Goal: Find specific page/section: Find specific page/section

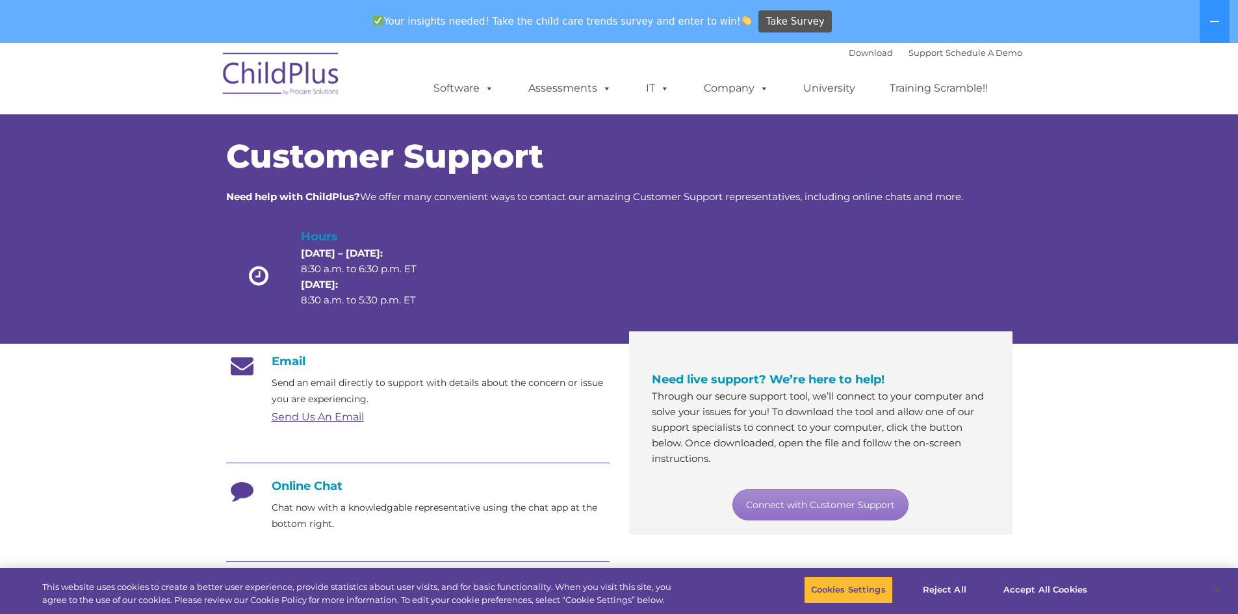
click at [272, 86] on img at bounding box center [281, 76] width 130 height 65
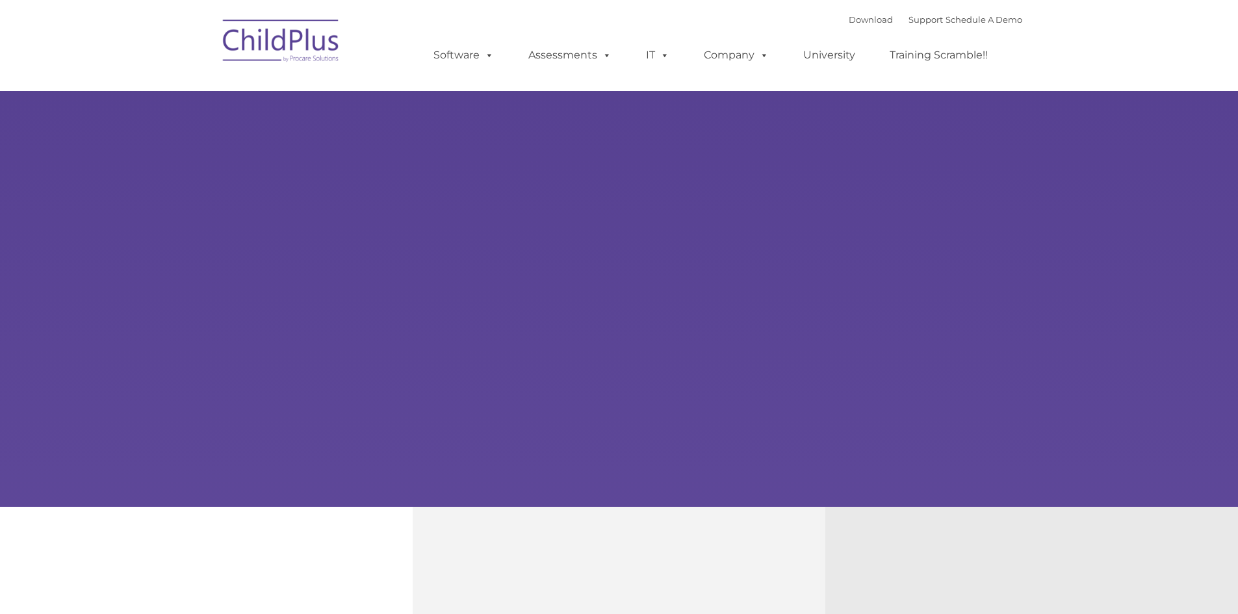
type input ""
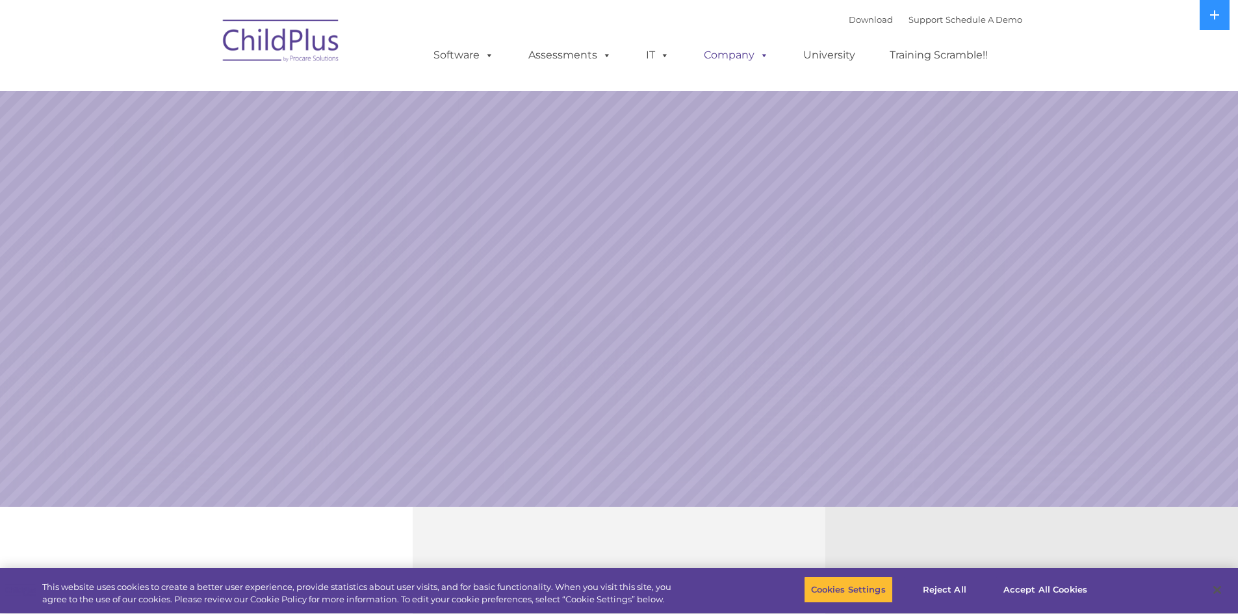
select select "MEDIUM"
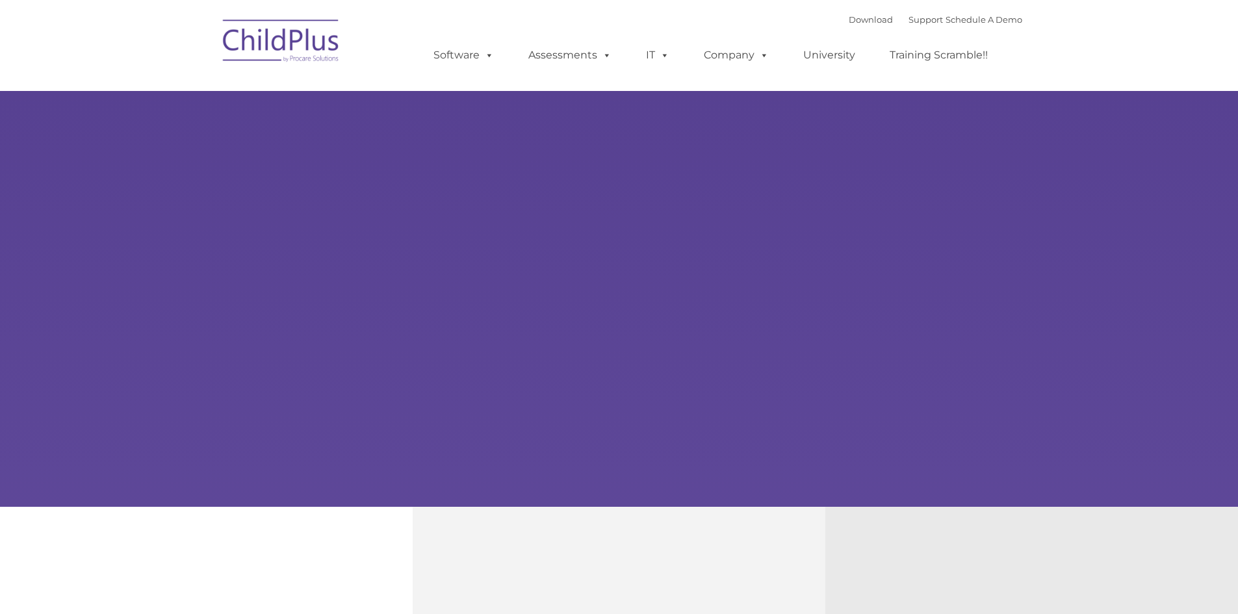
type input ""
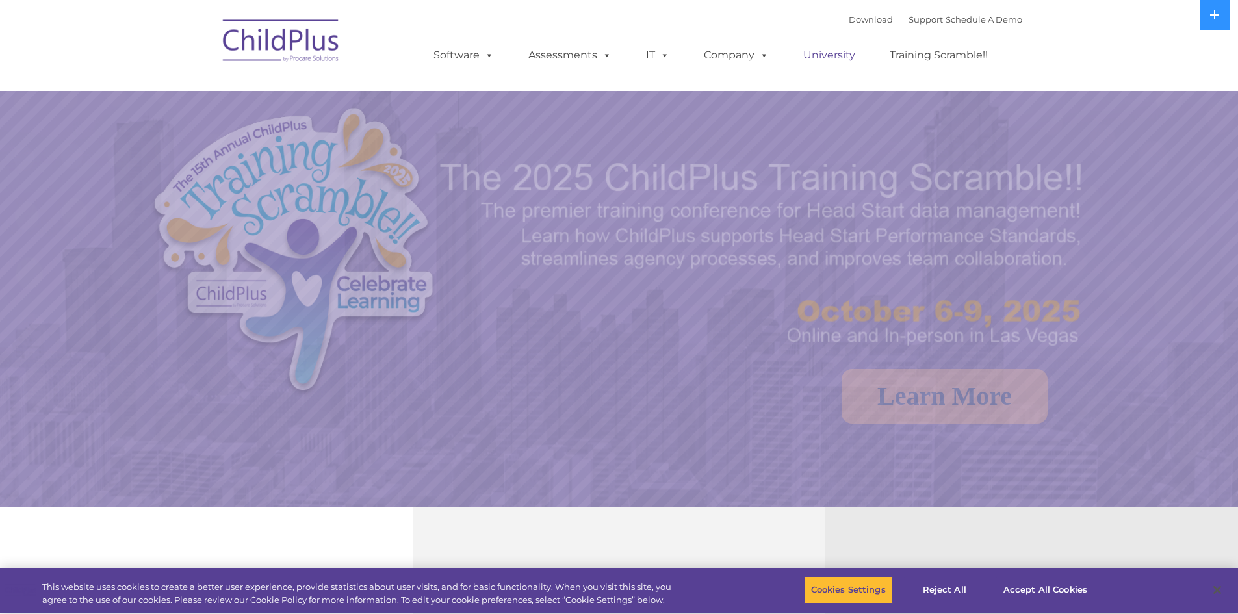
select select "MEDIUM"
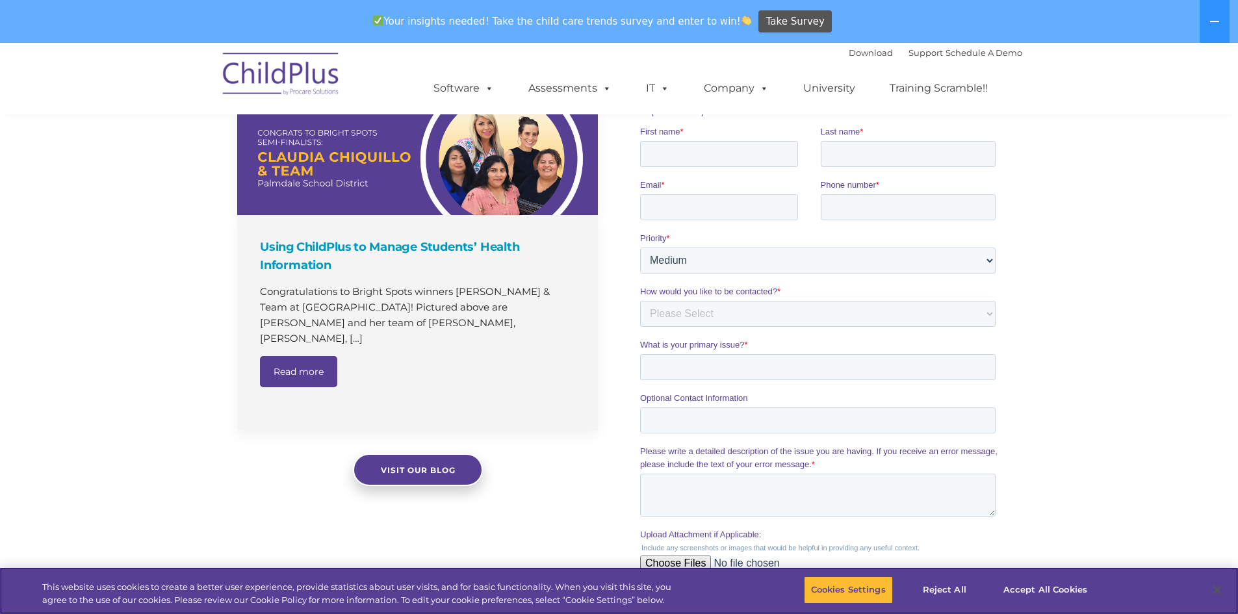
scroll to position [863, 0]
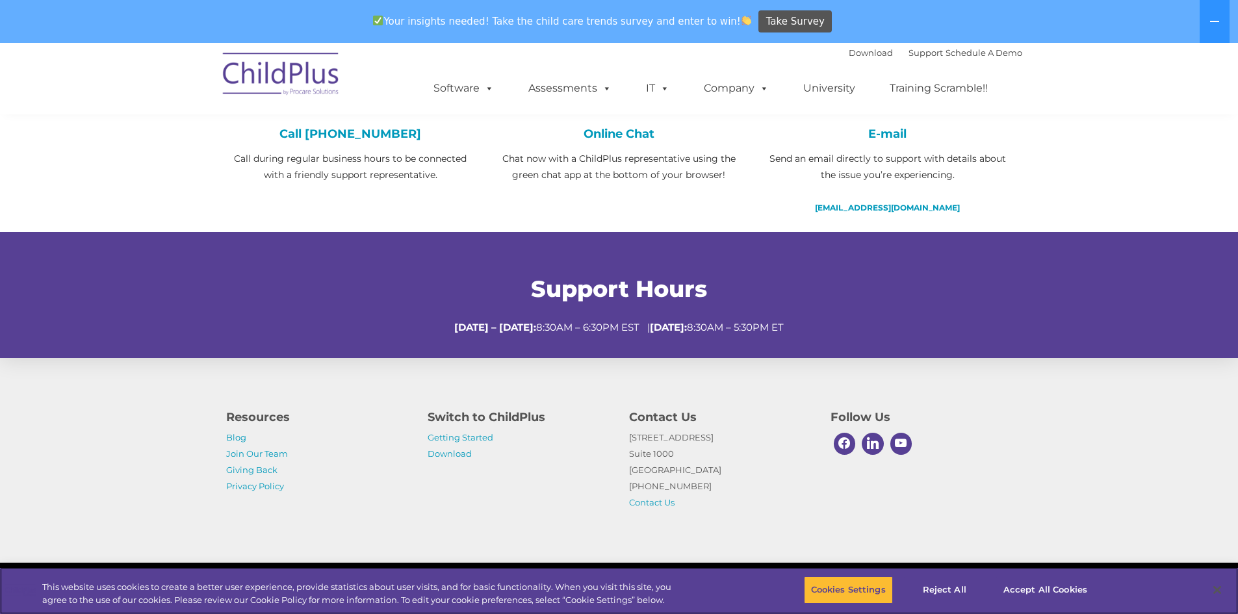
scroll to position [400, 0]
